Goal: Check status: Check status

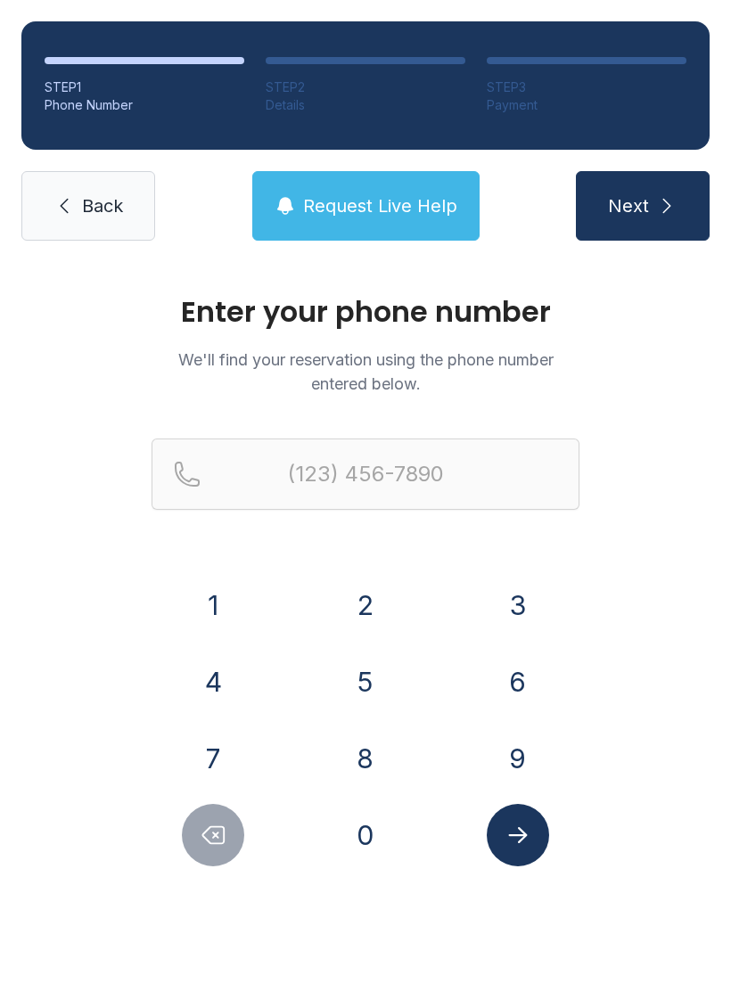
click at [369, 610] on button "2" at bounding box center [365, 605] width 62 height 62
click at [209, 606] on button "1" at bounding box center [213, 605] width 62 height 62
click at [378, 688] on button "5" at bounding box center [365, 682] width 62 height 62
click at [207, 668] on button "4" at bounding box center [213, 682] width 62 height 62
click at [507, 699] on button "6" at bounding box center [518, 682] width 62 height 62
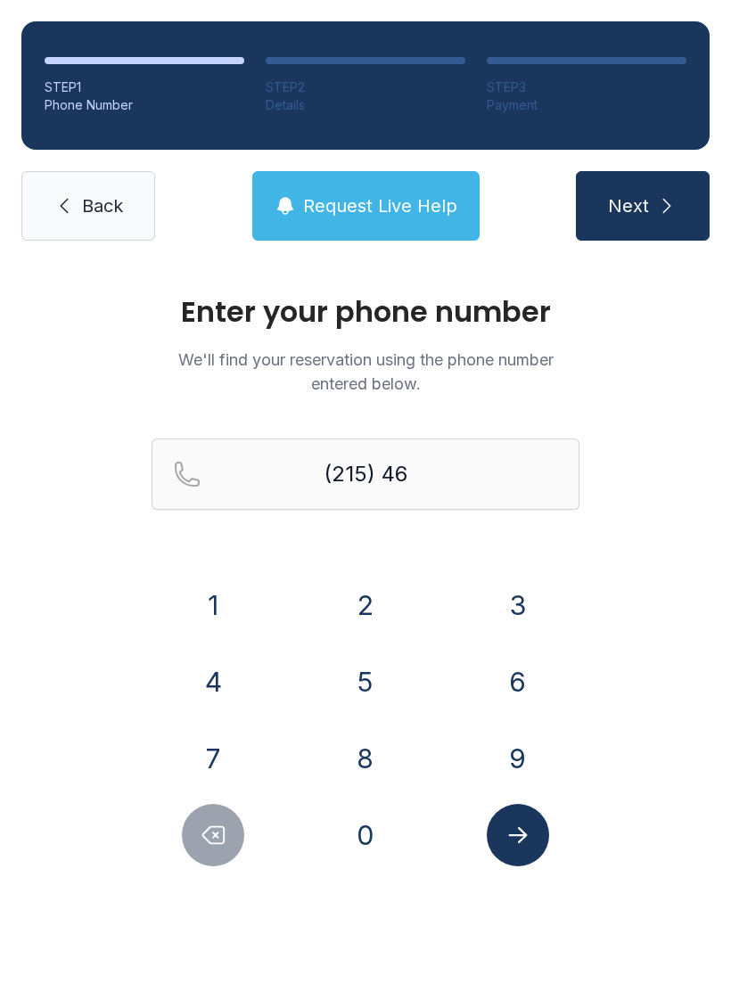
click at [376, 834] on button "0" at bounding box center [365, 835] width 62 height 62
click at [221, 679] on button "4" at bounding box center [213, 682] width 62 height 62
click at [522, 771] on button "9" at bounding box center [518, 759] width 62 height 62
click at [523, 683] on button "6" at bounding box center [518, 682] width 62 height 62
click at [508, 629] on button "3" at bounding box center [518, 605] width 62 height 62
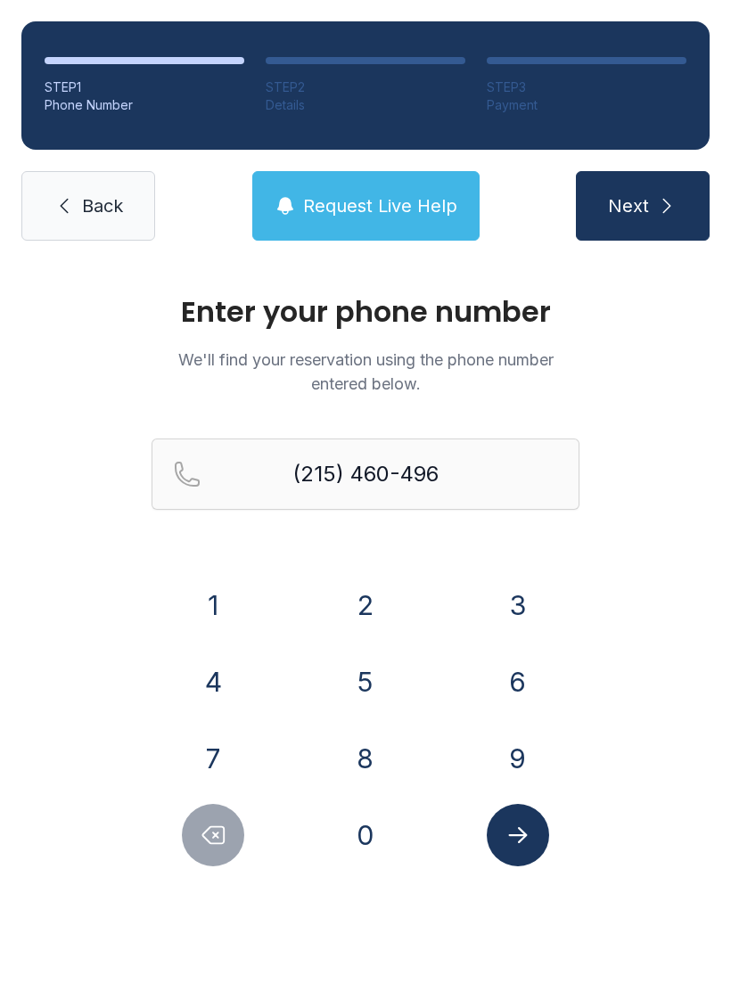
type input "[PHONE_NUMBER]"
click at [539, 835] on button "Submit lookup form" at bounding box center [518, 835] width 62 height 62
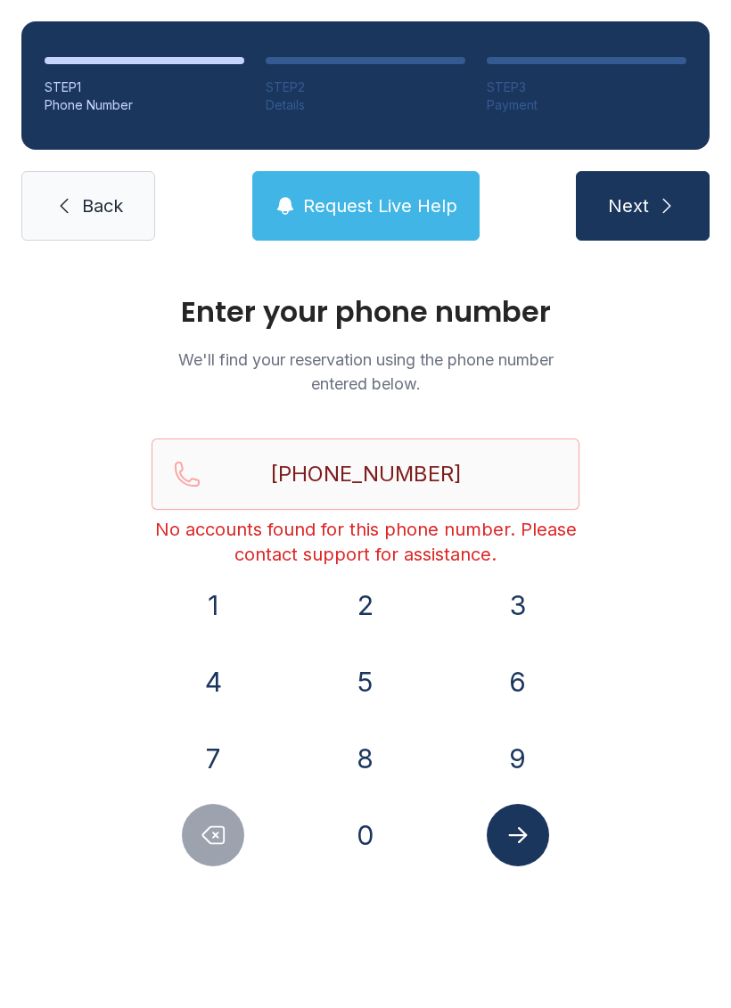
click at [696, 206] on button "Next" at bounding box center [643, 206] width 134 height 70
click at [84, 208] on span "Back" at bounding box center [102, 205] width 41 height 25
